Goal: Task Accomplishment & Management: Manage account settings

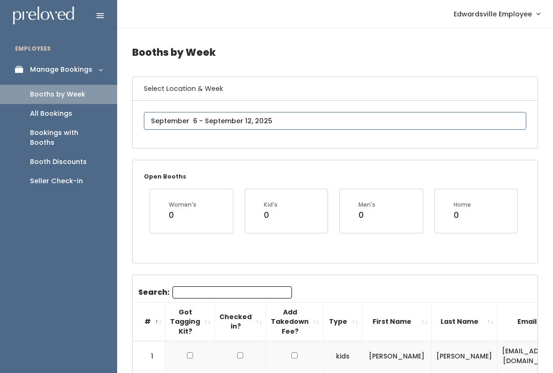
click at [206, 118] on input "text" at bounding box center [335, 121] width 383 height 18
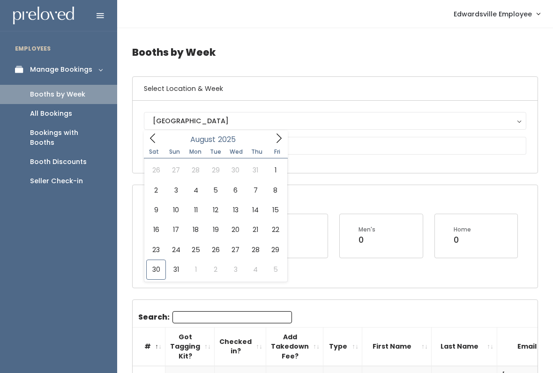
click at [219, 144] on input "2025" at bounding box center [230, 140] width 28 height 12
click at [284, 136] on icon at bounding box center [279, 138] width 10 height 10
click at [283, 142] on icon at bounding box center [279, 138] width 10 height 10
click at [149, 144] on span at bounding box center [153, 138] width 18 height 15
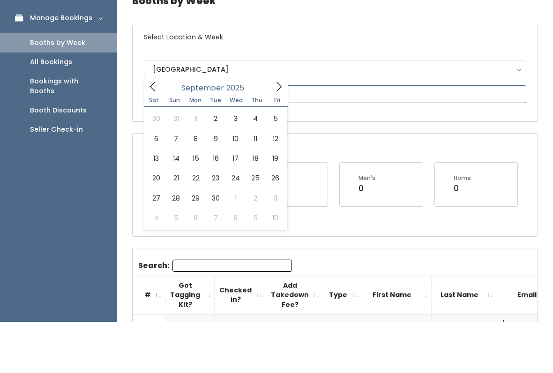
type input "September 6 to September 12"
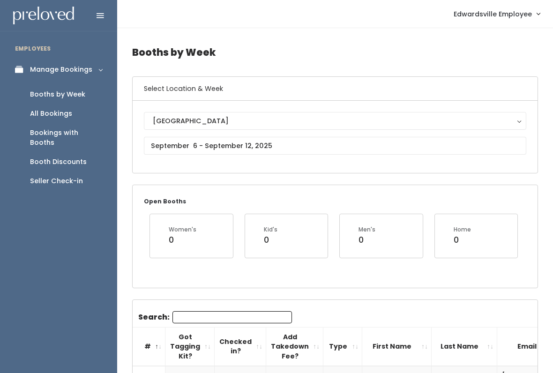
click at [245, 318] on input "Search:" at bounding box center [233, 317] width 120 height 12
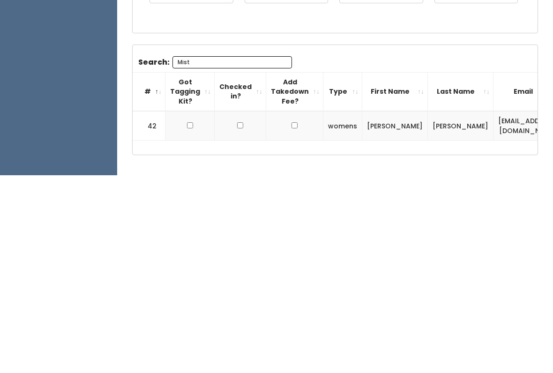
scroll to position [85, 0]
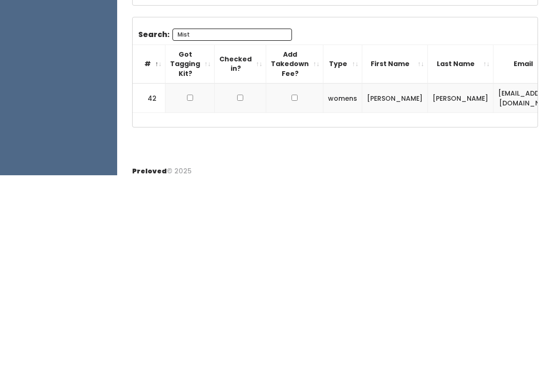
type input "Mist"
click at [186, 281] on td at bounding box center [190, 296] width 49 height 30
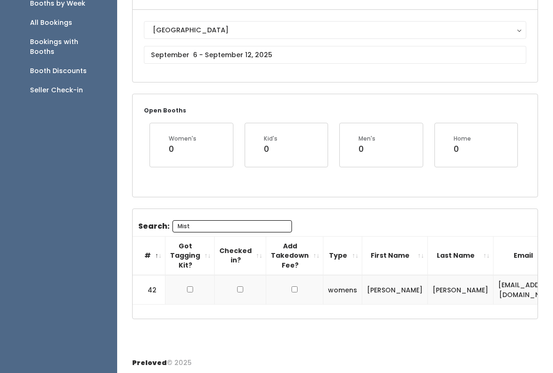
click at [187, 289] on input "checkbox" at bounding box center [190, 290] width 6 height 6
checkbox input "true"
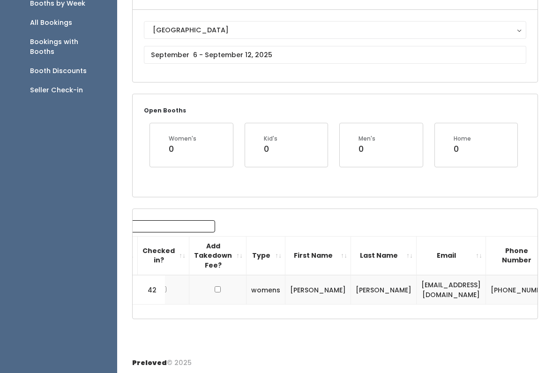
click at [278, 39] on button "[GEOGRAPHIC_DATA]" at bounding box center [335, 30] width 383 height 18
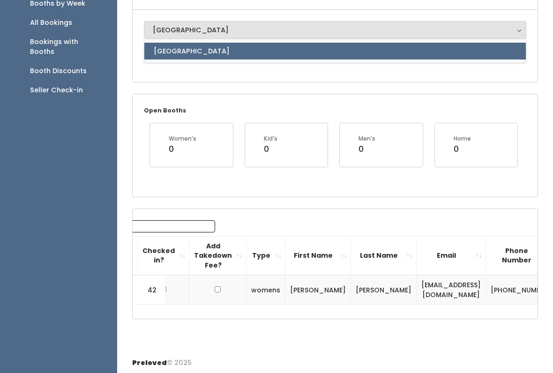
click at [322, 109] on div "Open Booths Women's 0 Kid's 0 Men's 0 Home 0" at bounding box center [335, 145] width 405 height 102
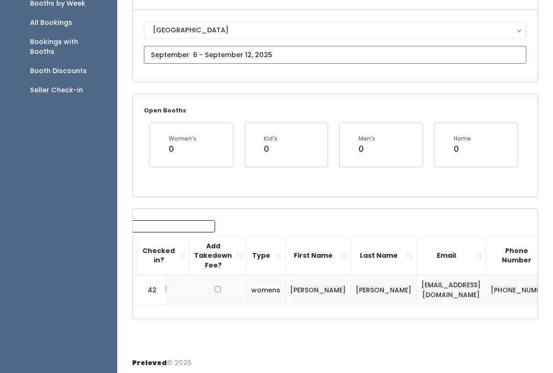
click at [267, 57] on body "EMPLOYEES Manage Bookings Booths by Week All Bookings Bookings with Booths Boot…" at bounding box center [276, 142] width 553 height 467
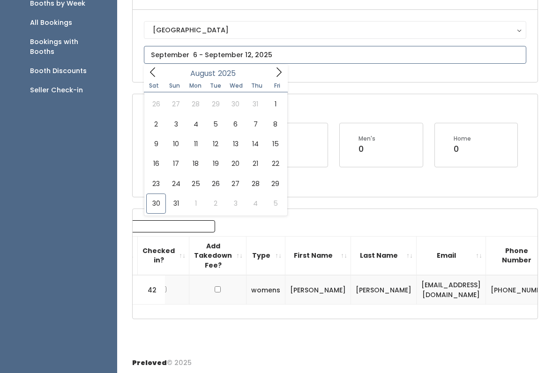
type input "[DATE] to [DATE]"
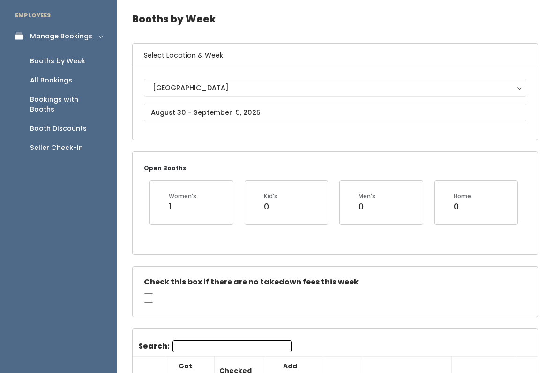
click at [252, 96] on button "[GEOGRAPHIC_DATA]" at bounding box center [335, 88] width 383 height 18
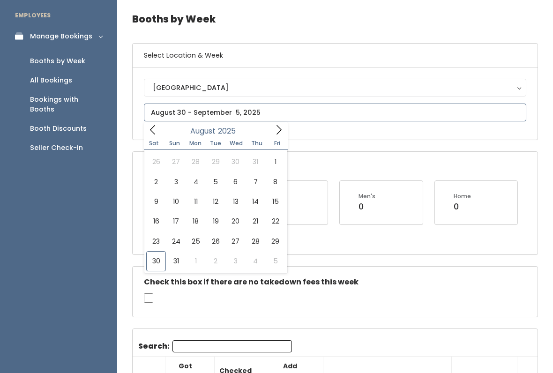
click at [280, 126] on icon at bounding box center [279, 130] width 10 height 10
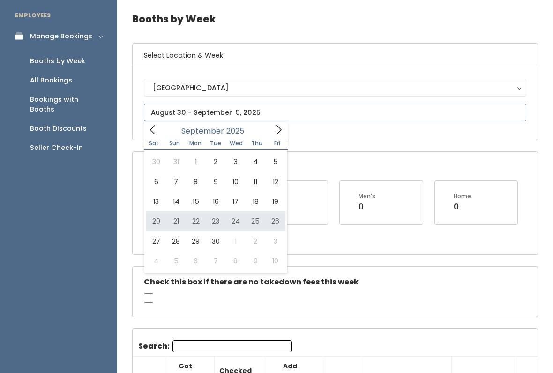
type input "September 20 to September 26"
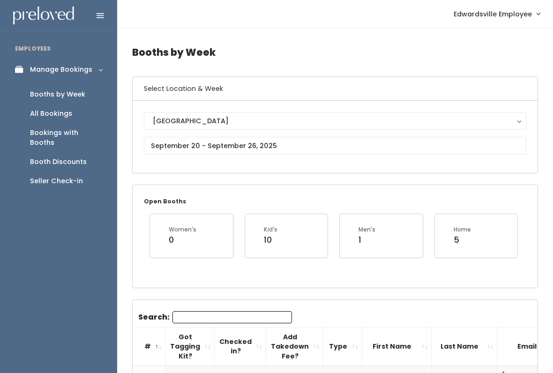
click at [244, 317] on input "Search:" at bounding box center [233, 317] width 120 height 12
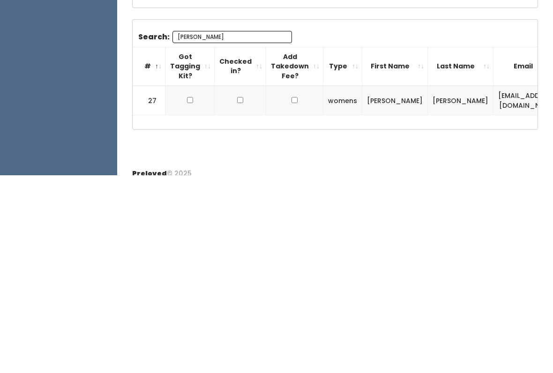
scroll to position [100, 0]
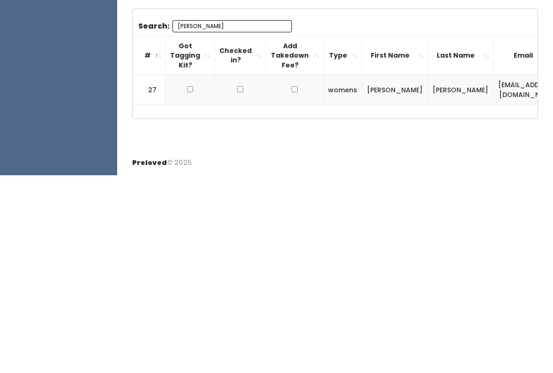
type input "Anna"
click at [183, 273] on td at bounding box center [190, 288] width 49 height 30
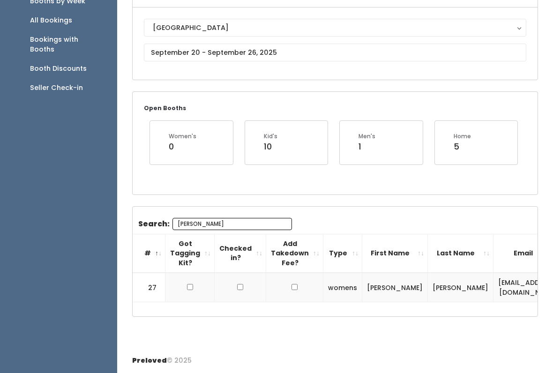
click at [187, 286] on input "checkbox" at bounding box center [190, 287] width 6 height 6
checkbox input "true"
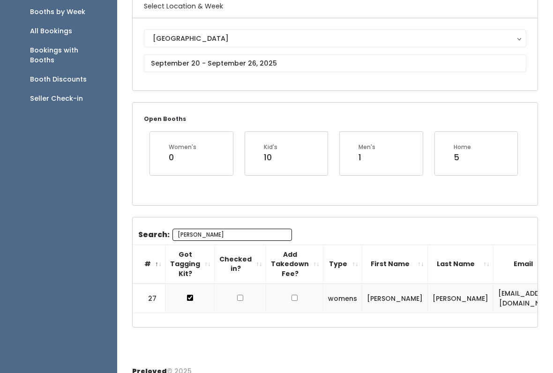
scroll to position [76, 0]
